Goal: Navigation & Orientation: Find specific page/section

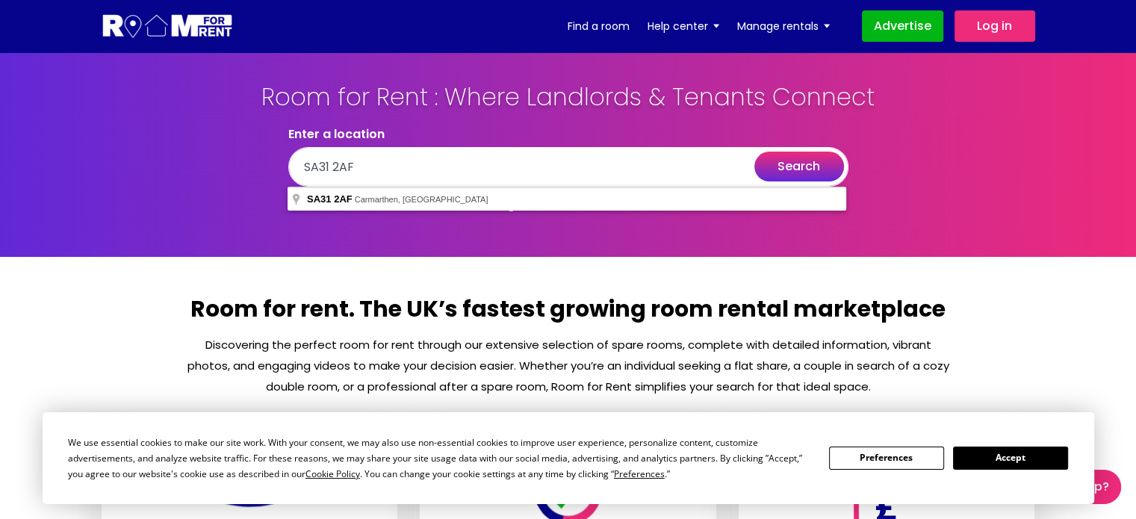
type input "SA31 2AF"
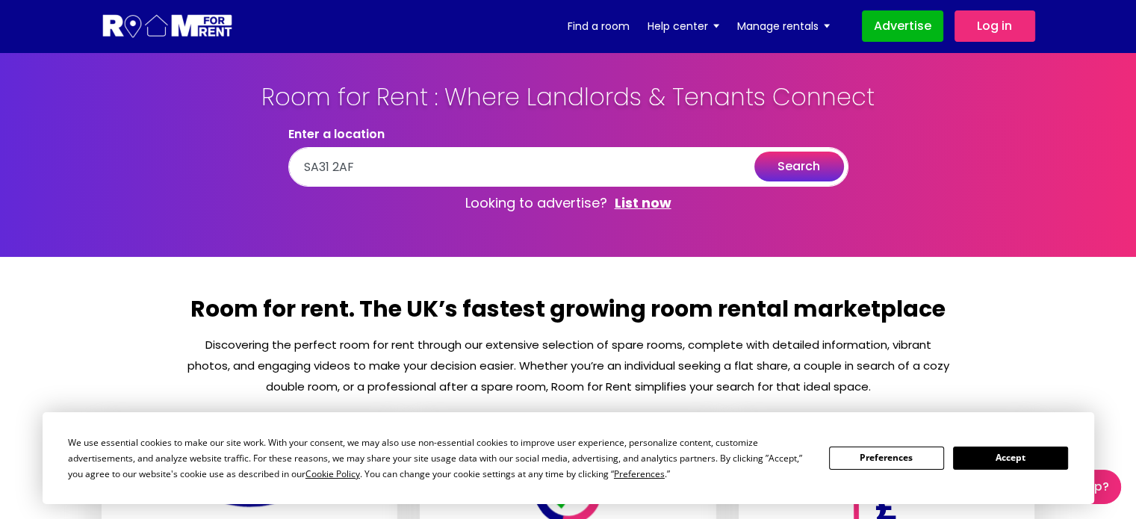
click at [799, 165] on button "search" at bounding box center [799, 167] width 90 height 30
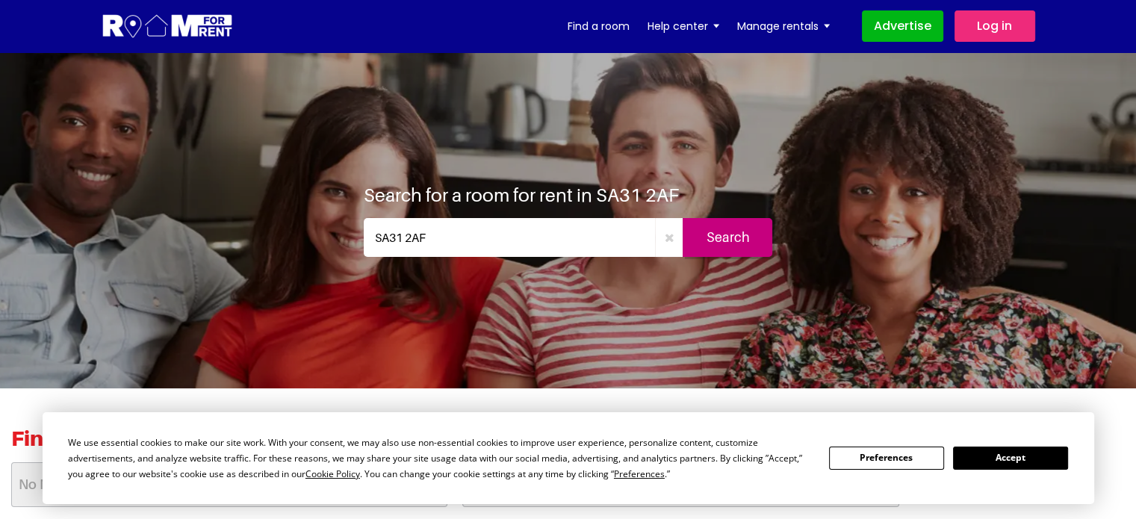
click at [1016, 456] on button "Accept" at bounding box center [1010, 458] width 115 height 23
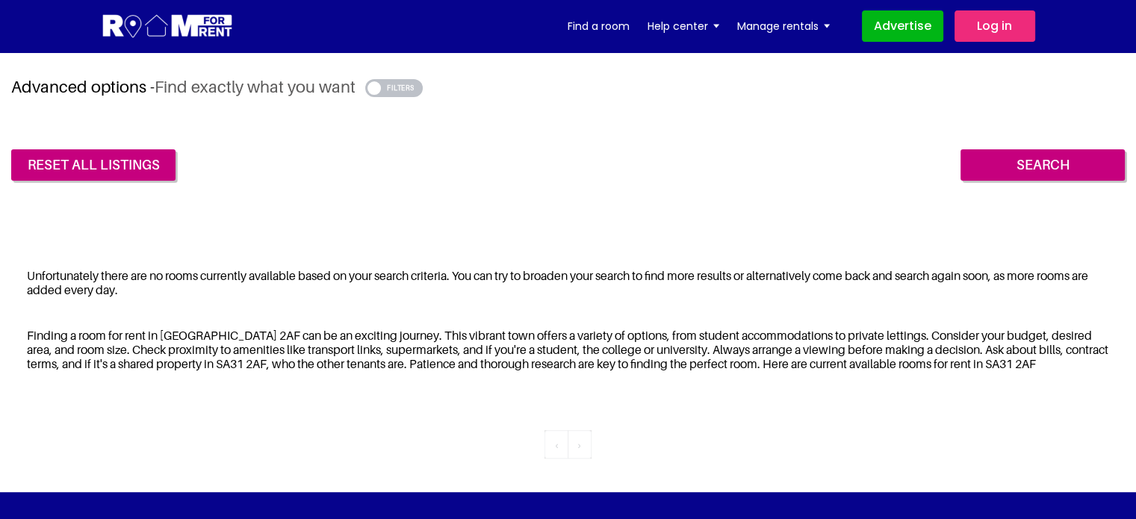
scroll to position [474, 0]
